Goal: Task Accomplishment & Management: Complete application form

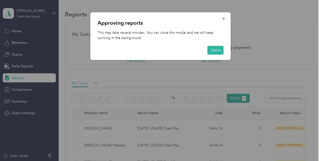
scroll to position [71, 0]
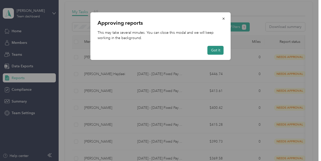
click at [214, 50] on button "Got it" at bounding box center [215, 50] width 16 height 9
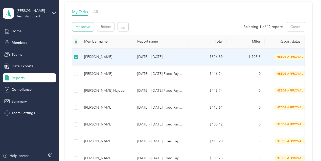
click at [87, 26] on button "Approve" at bounding box center [82, 26] width 21 height 9
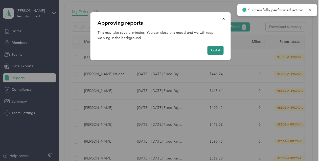
click at [216, 53] on button "Got it" at bounding box center [215, 50] width 16 height 9
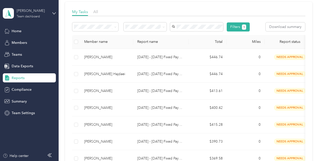
click at [27, 16] on div "Team dashboard" at bounding box center [28, 16] width 23 height 3
click at [24, 53] on div "Personal dashboard" at bounding box center [23, 52] width 32 height 5
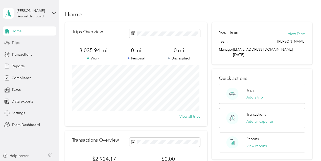
click at [21, 44] on div "Trips" at bounding box center [29, 42] width 53 height 9
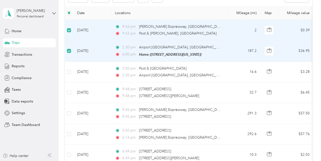
scroll to position [62, 0]
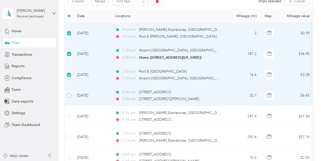
click at [69, 97] on label at bounding box center [69, 96] width 4 height 6
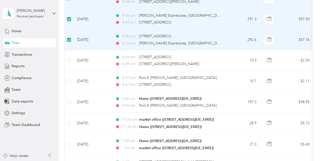
scroll to position [178, 0]
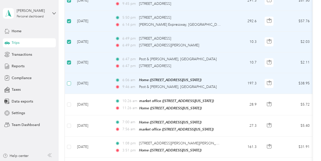
click at [69, 81] on label at bounding box center [69, 84] width 4 height 6
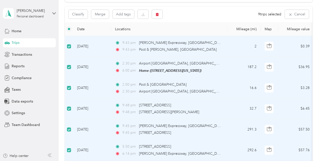
scroll to position [0, 0]
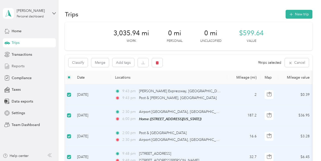
click at [27, 67] on div "Reports" at bounding box center [29, 66] width 53 height 9
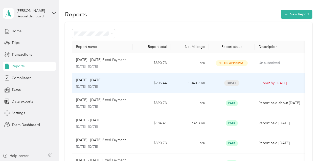
click at [96, 84] on div "[DATE] - [DATE] [DATE] - [DATE]" at bounding box center [102, 84] width 53 height 12
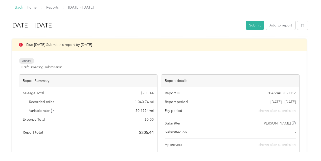
click at [13, 6] on icon at bounding box center [12, 7] width 4 height 4
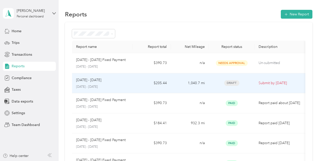
click at [108, 87] on p "[DATE] - [DATE]" at bounding box center [102, 87] width 53 height 5
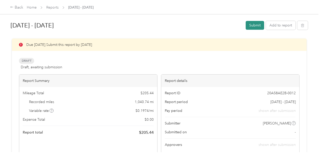
click at [252, 26] on button "Submit" at bounding box center [254, 25] width 18 height 9
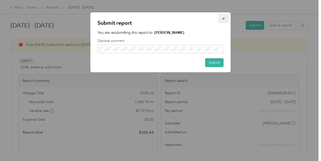
click at [223, 17] on icon "button" at bounding box center [224, 19] width 4 height 4
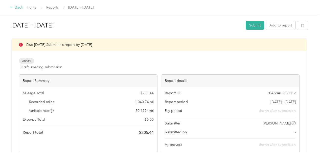
click at [12, 8] on icon at bounding box center [12, 7] width 4 height 4
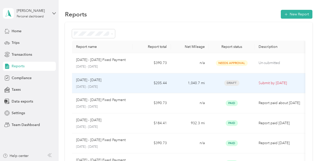
click at [94, 83] on div "[DATE] - [DATE] [DATE] - [DATE]" at bounding box center [102, 84] width 53 height 12
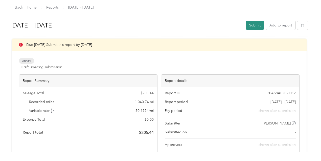
click at [253, 27] on button "Submit" at bounding box center [254, 25] width 18 height 9
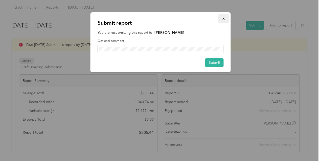
click at [223, 19] on icon "button" at bounding box center [224, 19] width 4 height 4
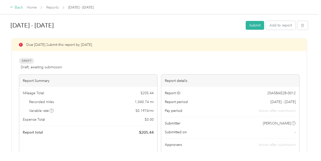
click at [14, 7] on div "Back" at bounding box center [16, 8] width 13 height 6
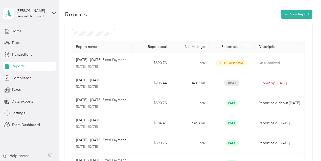
click at [20, 66] on span "Reports" at bounding box center [18, 66] width 13 height 5
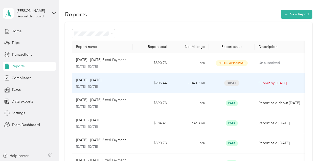
click at [86, 81] on p "[DATE] - [DATE]" at bounding box center [88, 81] width 25 height 6
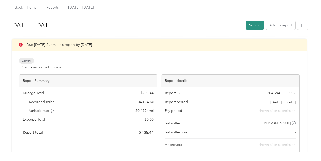
click at [252, 25] on button "Submit" at bounding box center [254, 25] width 18 height 9
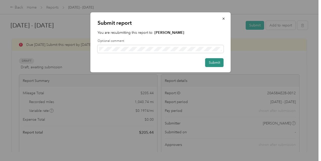
click at [207, 62] on button "Submit" at bounding box center [214, 62] width 18 height 9
